Goal: Information Seeking & Learning: Learn about a topic

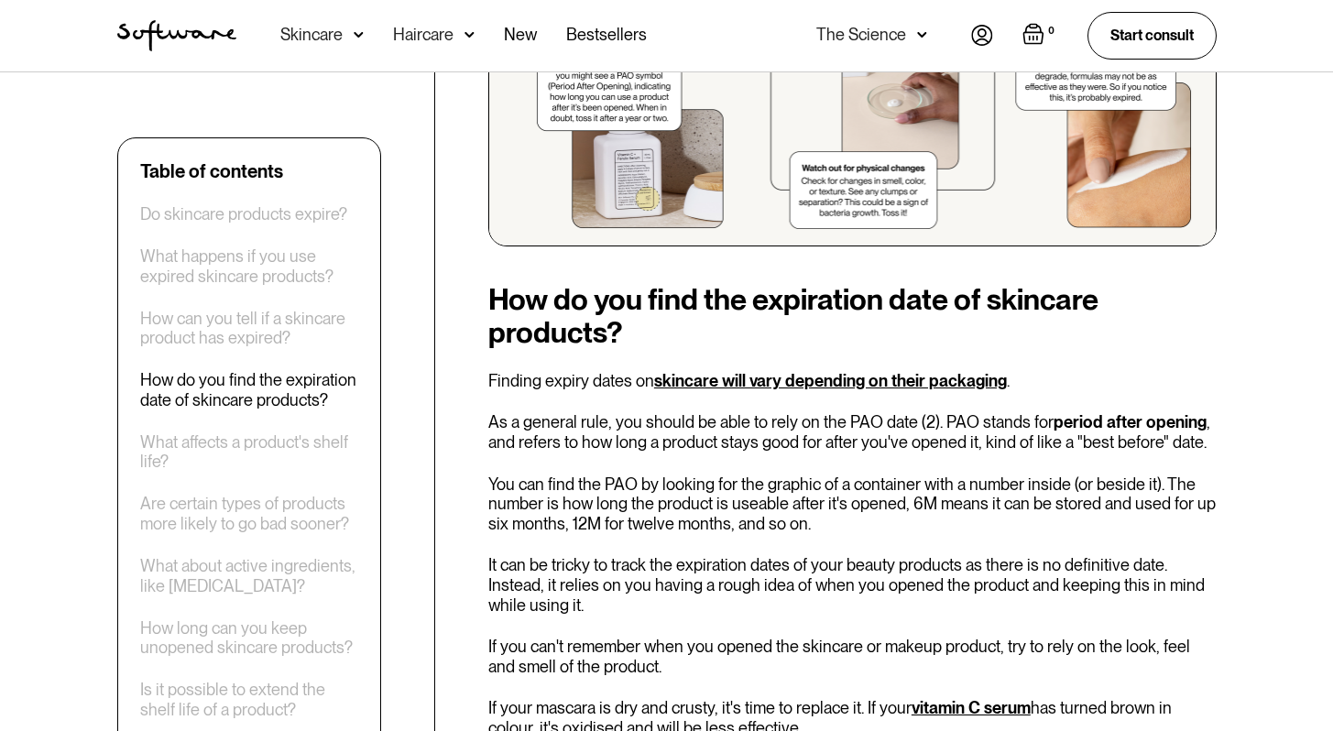
scroll to position [2061, 0]
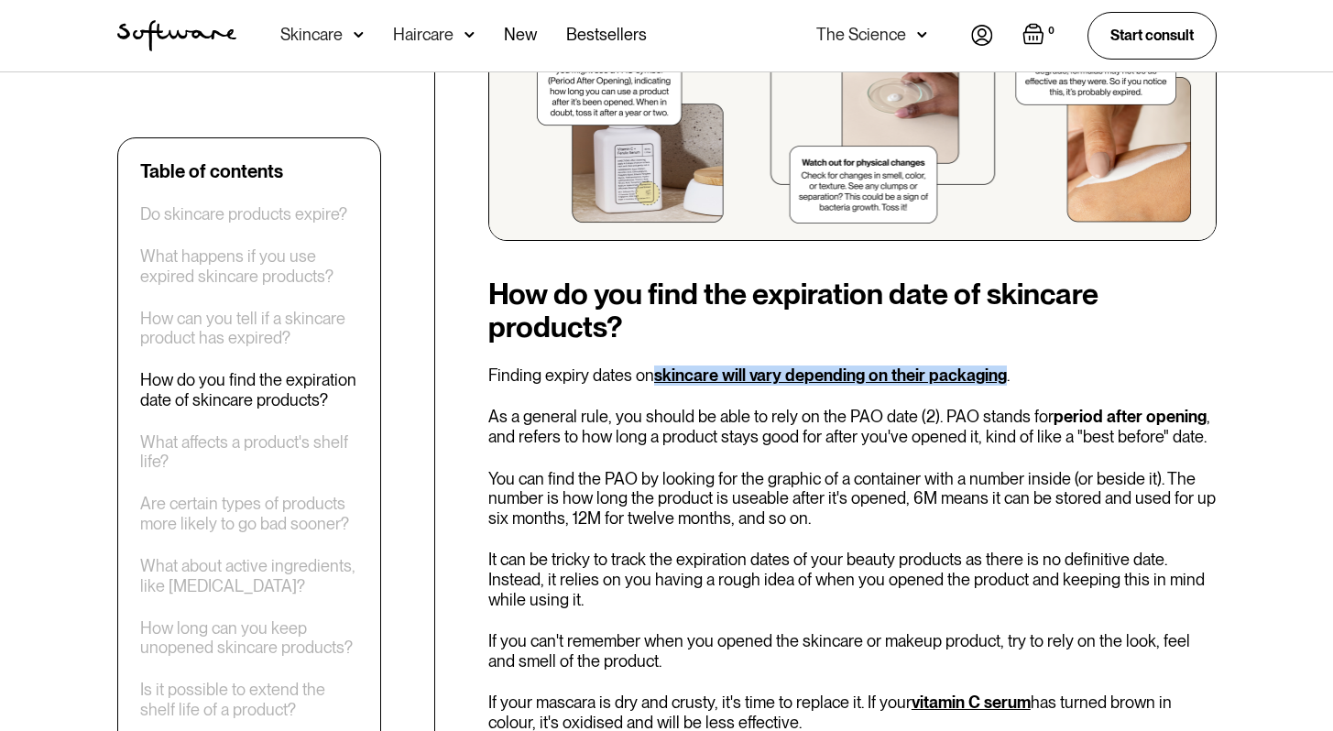
click at [685, 365] on link "skincare will vary depending on their packaging" at bounding box center [830, 374] width 353 height 19
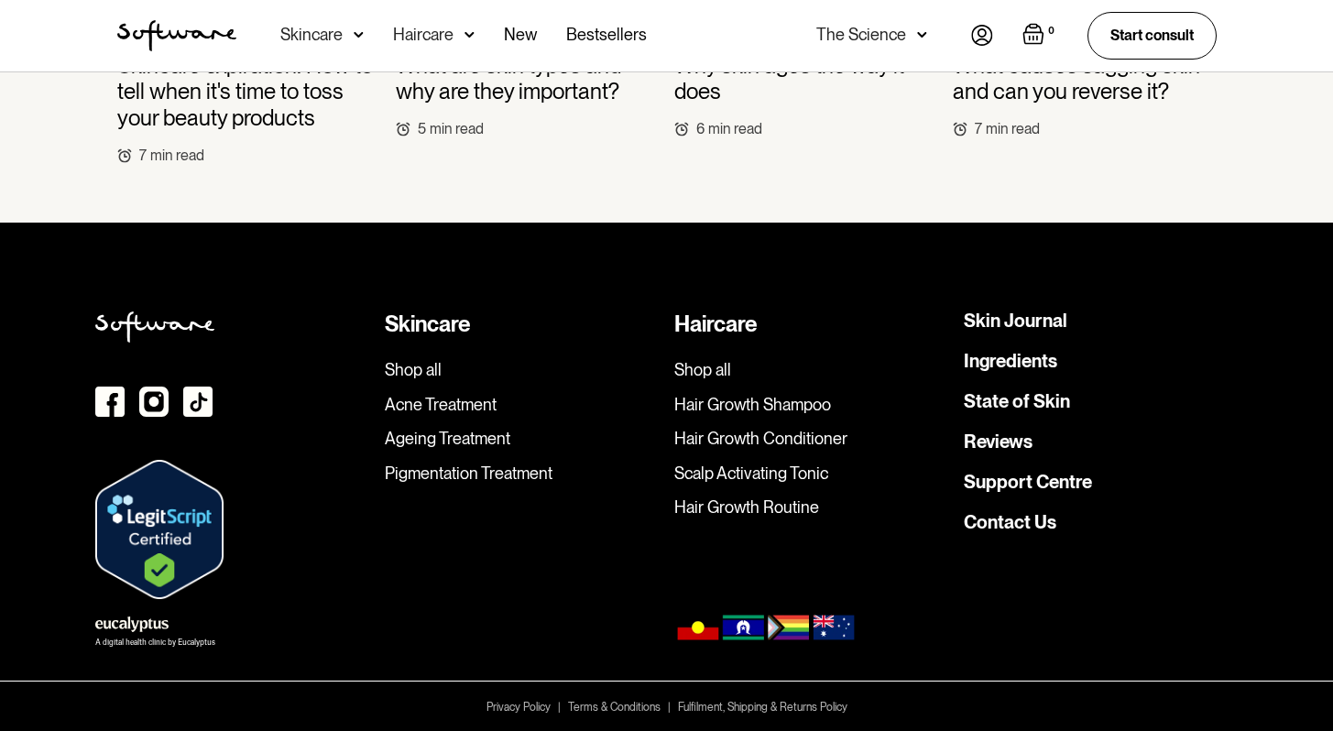
scroll to position [4890, 0]
